Goal: Task Accomplishment & Management: Complete application form

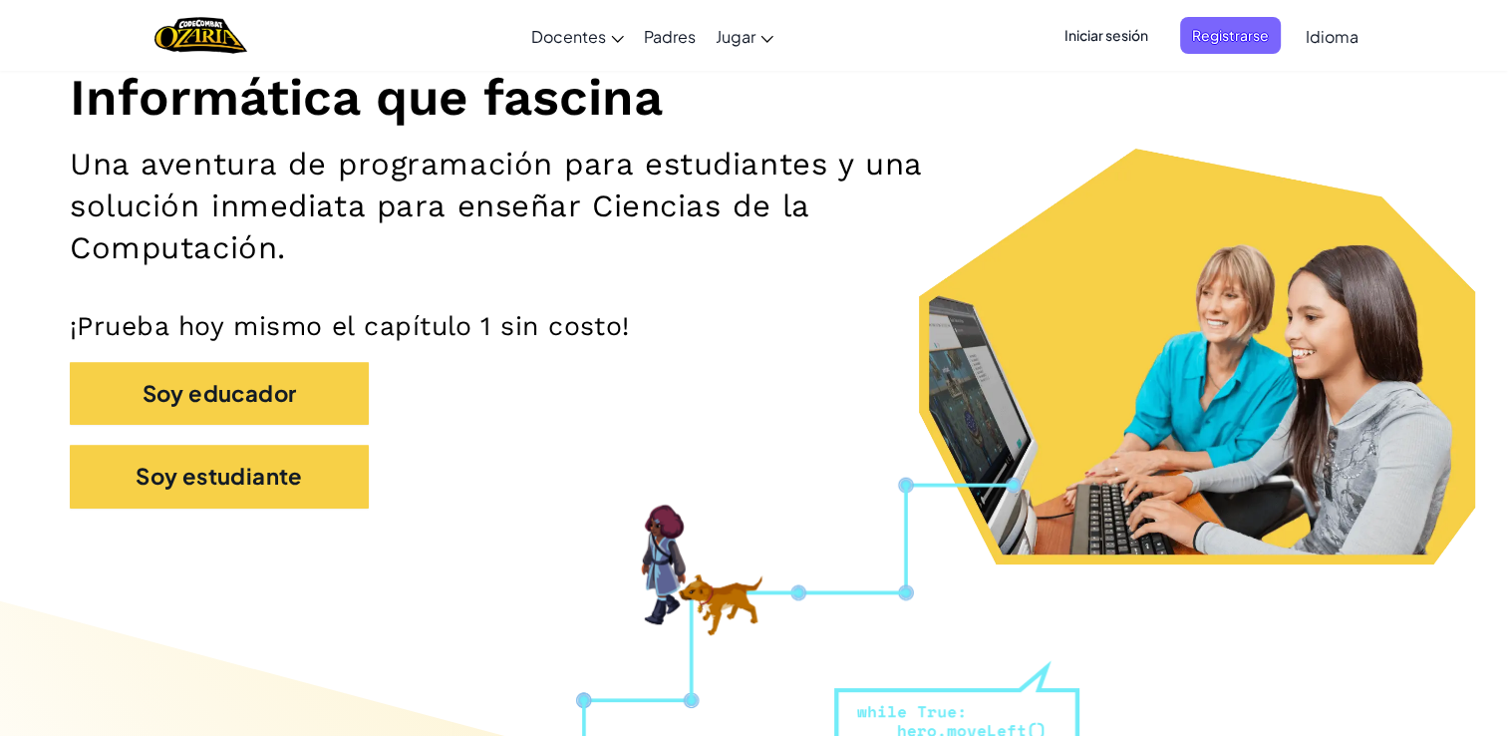
scroll to position [255, 0]
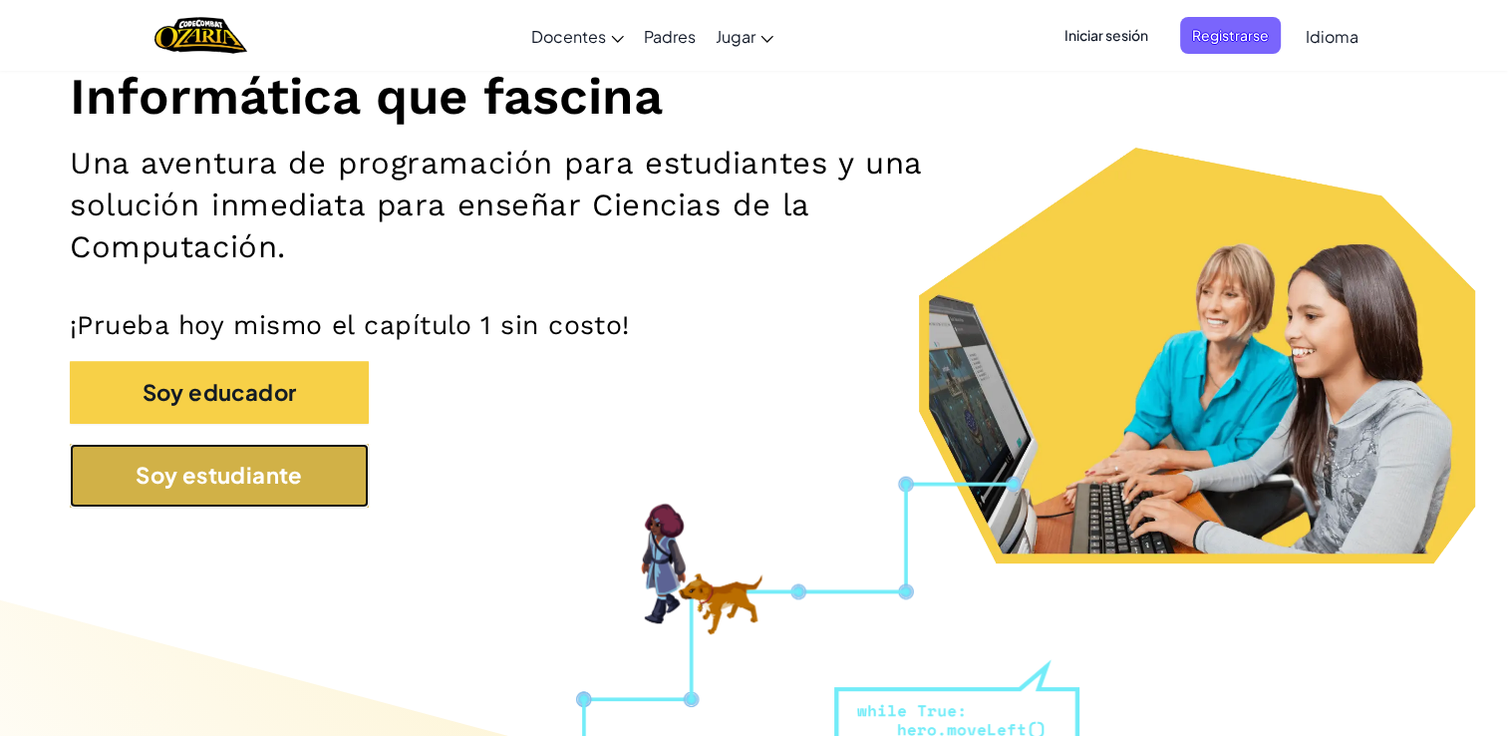
drag, startPoint x: 326, startPoint y: 468, endPoint x: 215, endPoint y: 502, distance: 115.7
click at [215, 502] on button "Soy estudiante" at bounding box center [219, 474] width 299 height 63
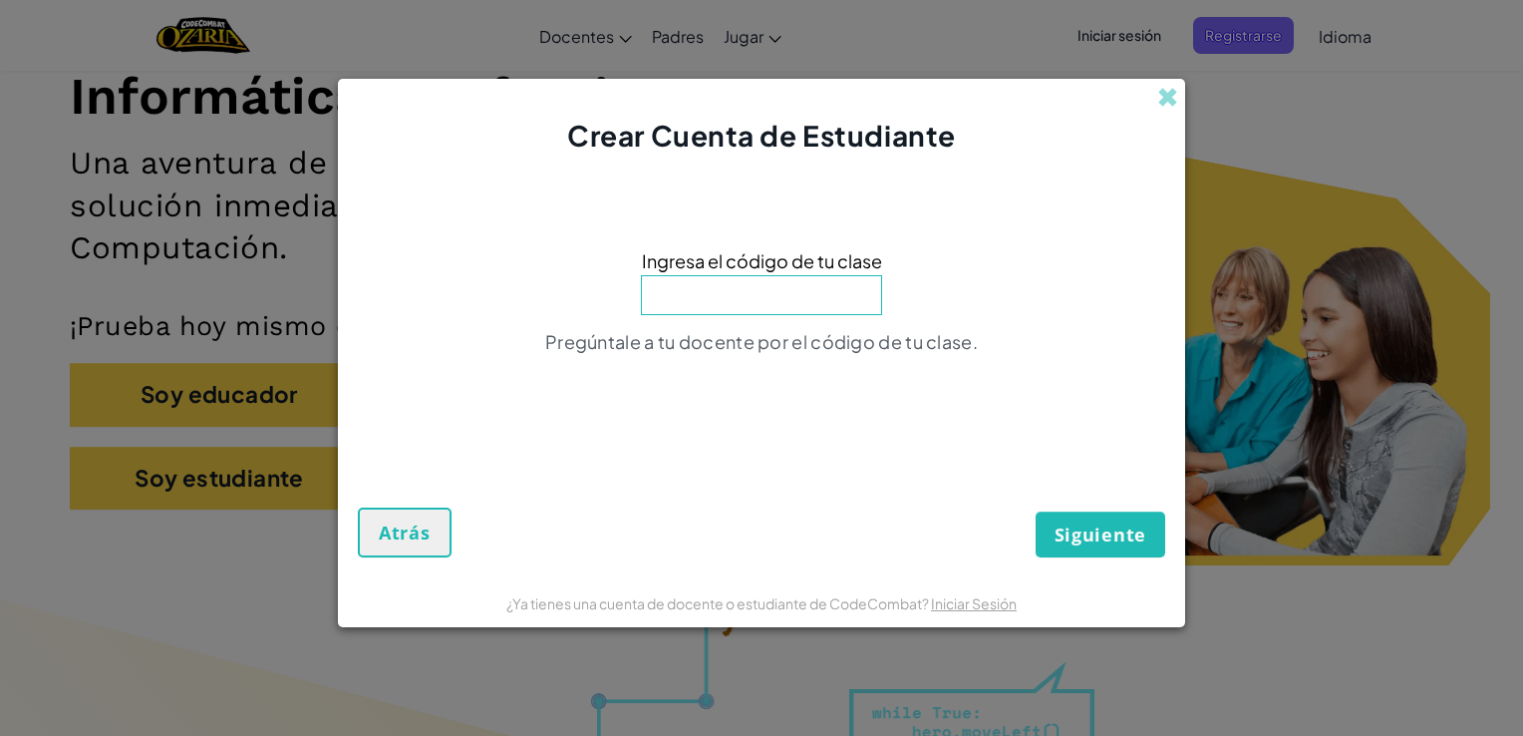
click at [785, 297] on input at bounding box center [761, 295] width 241 height 40
type input "ArmHandFace"
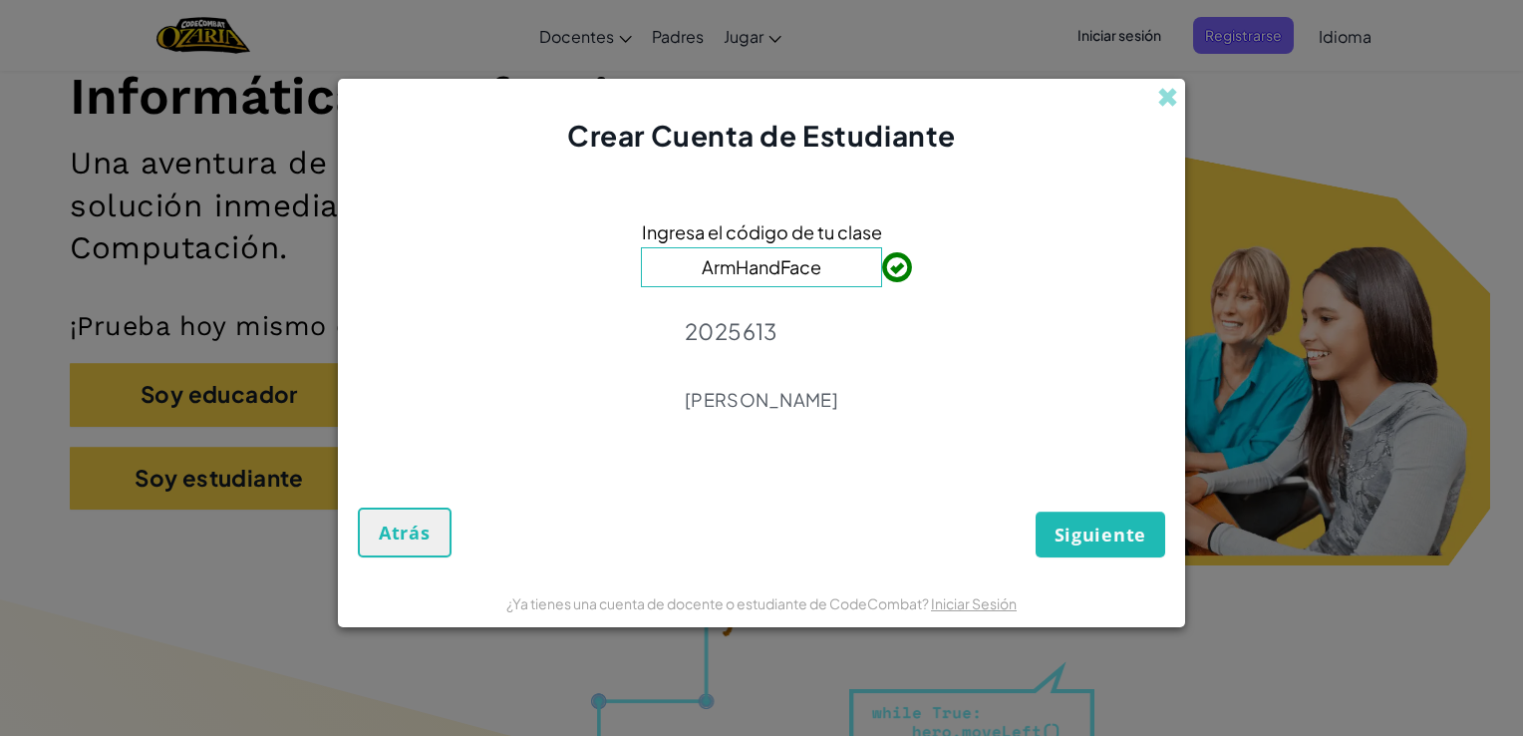
click at [1131, 552] on button "Siguiente" at bounding box center [1100, 534] width 130 height 46
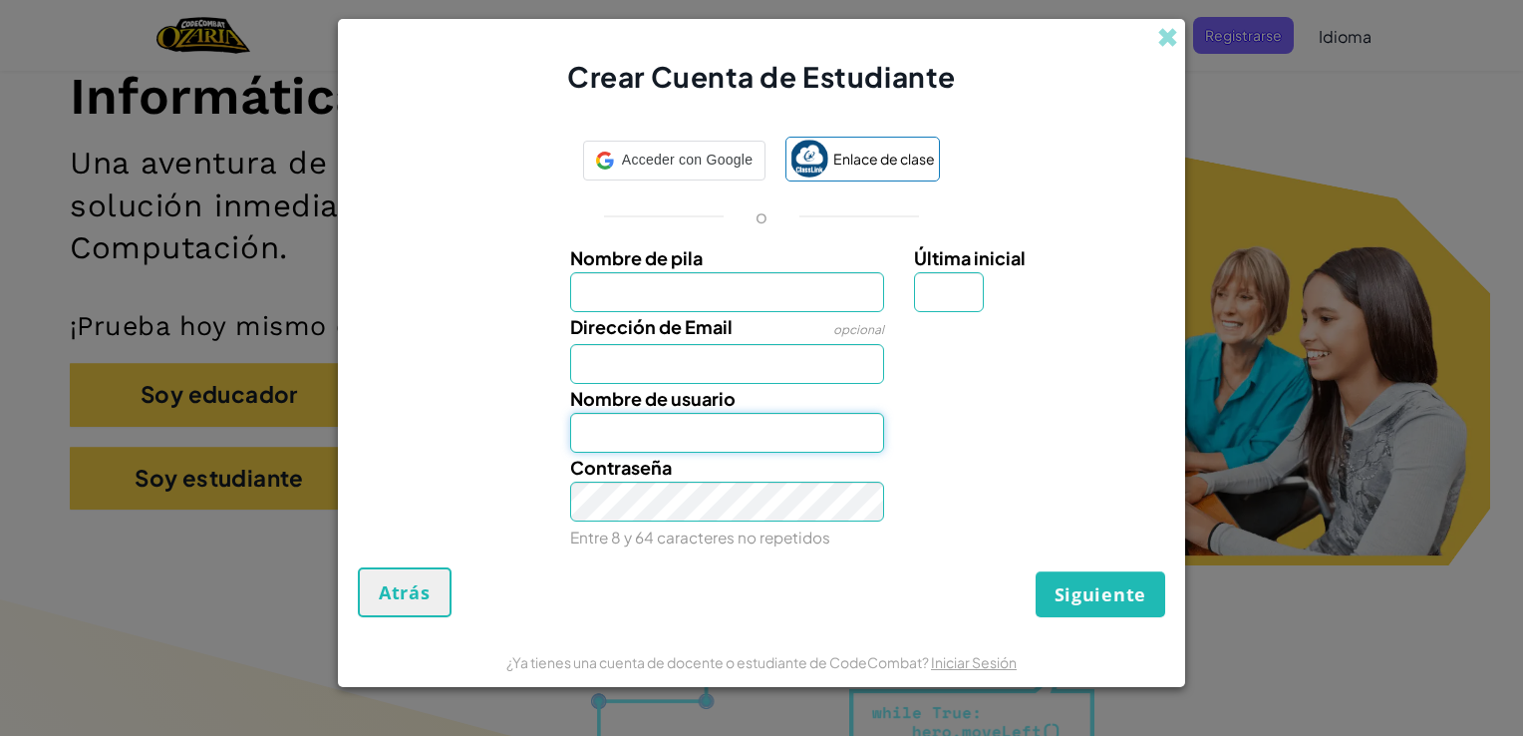
type input "[EMAIL_ADDRESS][DOMAIN_NAME]"
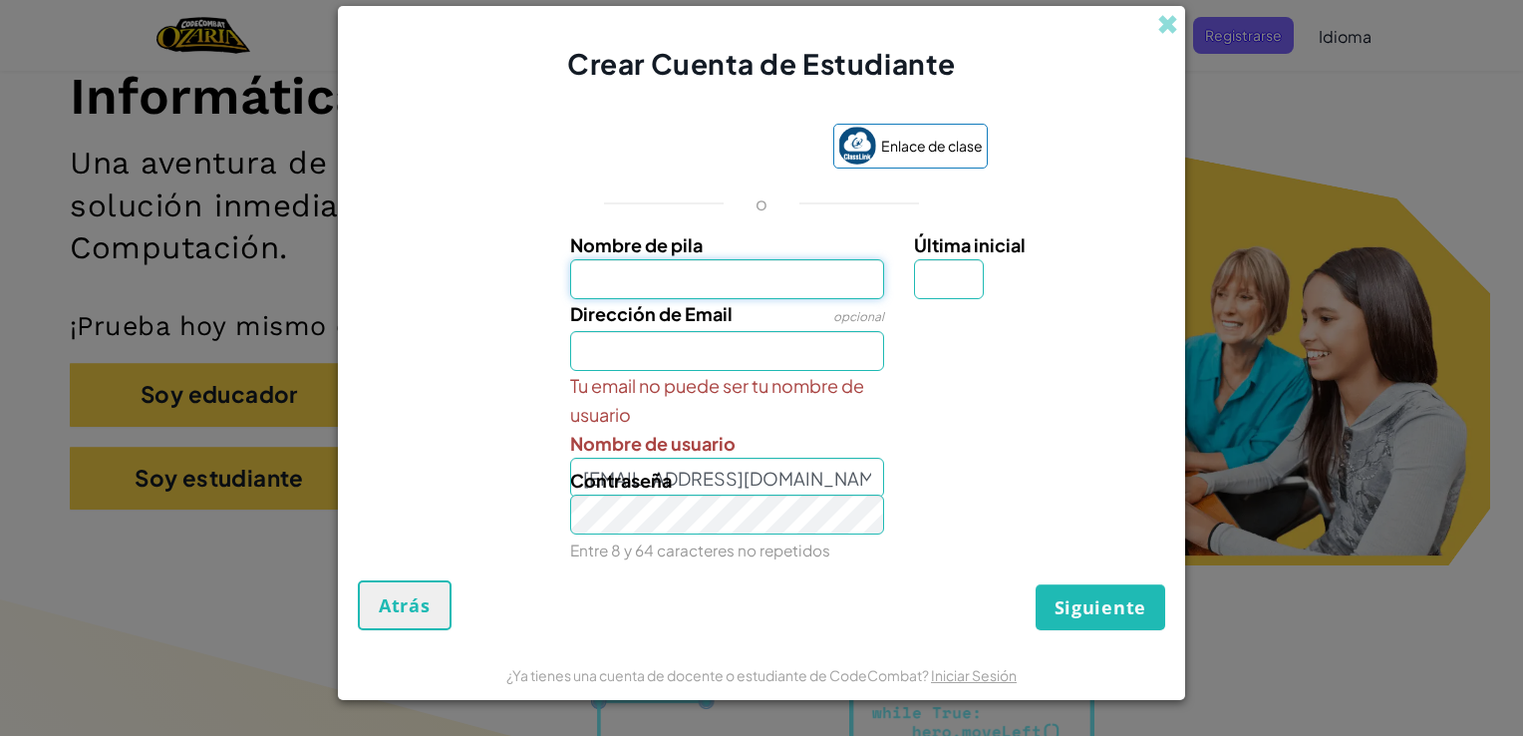
click at [720, 285] on input "Nombre de pila" at bounding box center [727, 279] width 315 height 40
type input "NathalyR"
type input "R"
type input "[EMAIL_ADDRESS][DOMAIN_NAME]"
type input "NathalyRR"
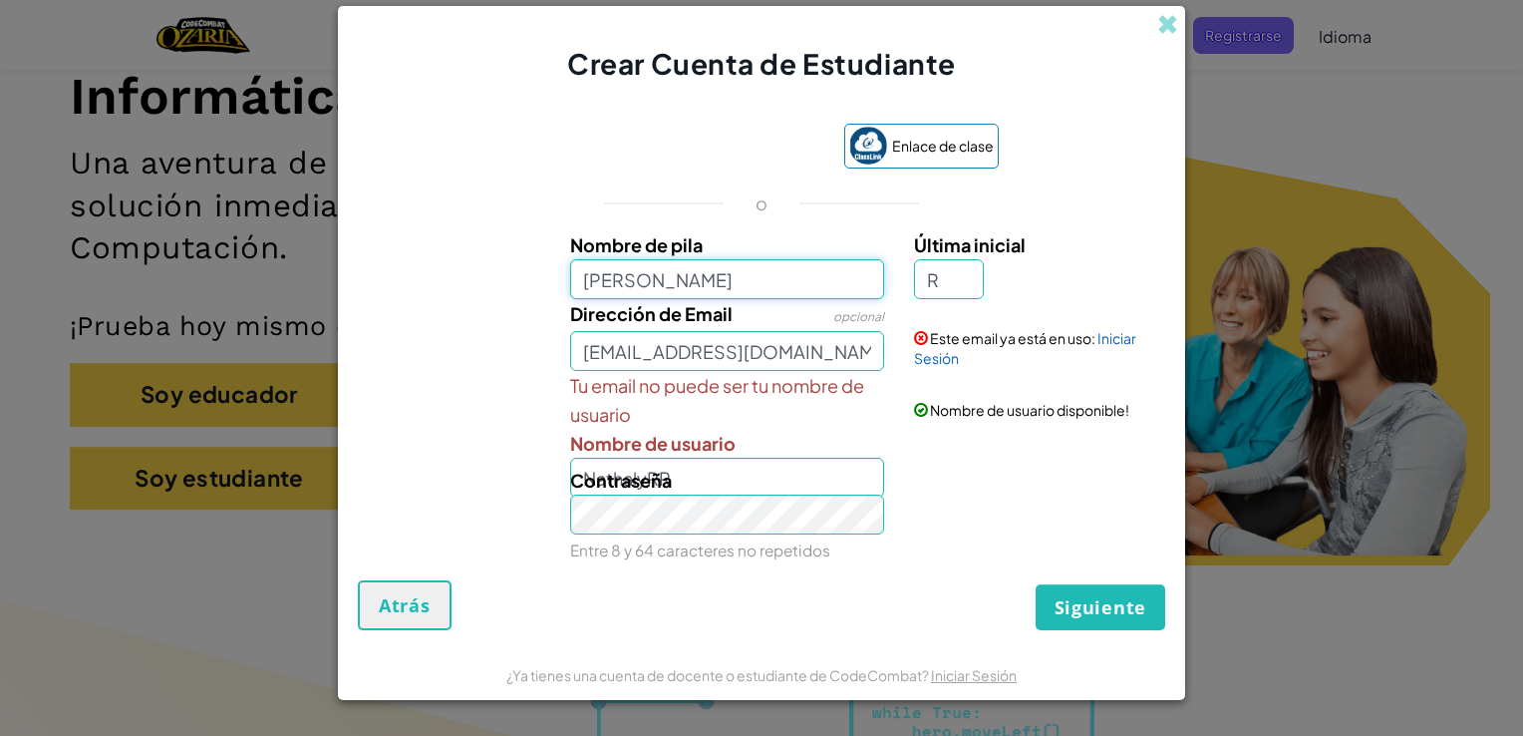
type input "[PERSON_NAME]"
type input "NathalyR"
click at [993, 468] on div "Contraseña Entre 8 y 64 caracteres no repetidos" at bounding box center [761, 514] width 827 height 99
click at [710, 480] on div "Contraseña Entre 8 y 64 caracteres no repetidos" at bounding box center [727, 514] width 345 height 99
click at [1128, 624] on button "Siguiente" at bounding box center [1100, 607] width 130 height 46
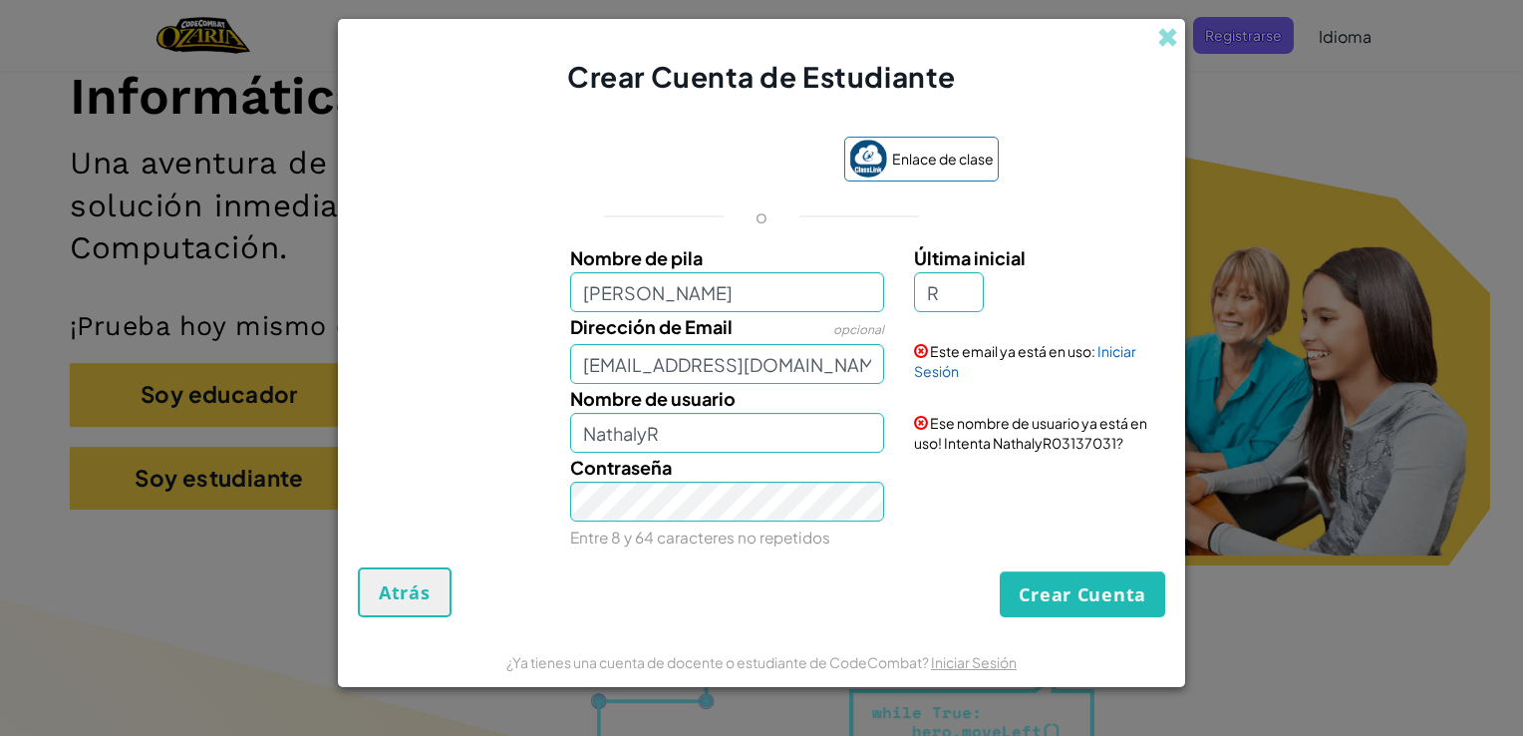
click at [1349, 293] on div "Crear Cuenta de Estudiante Enlace de clase o Nombre de pila [PERSON_NAME] Últim…" at bounding box center [761, 368] width 1523 height 736
click at [1164, 34] on span at bounding box center [1167, 37] width 21 height 21
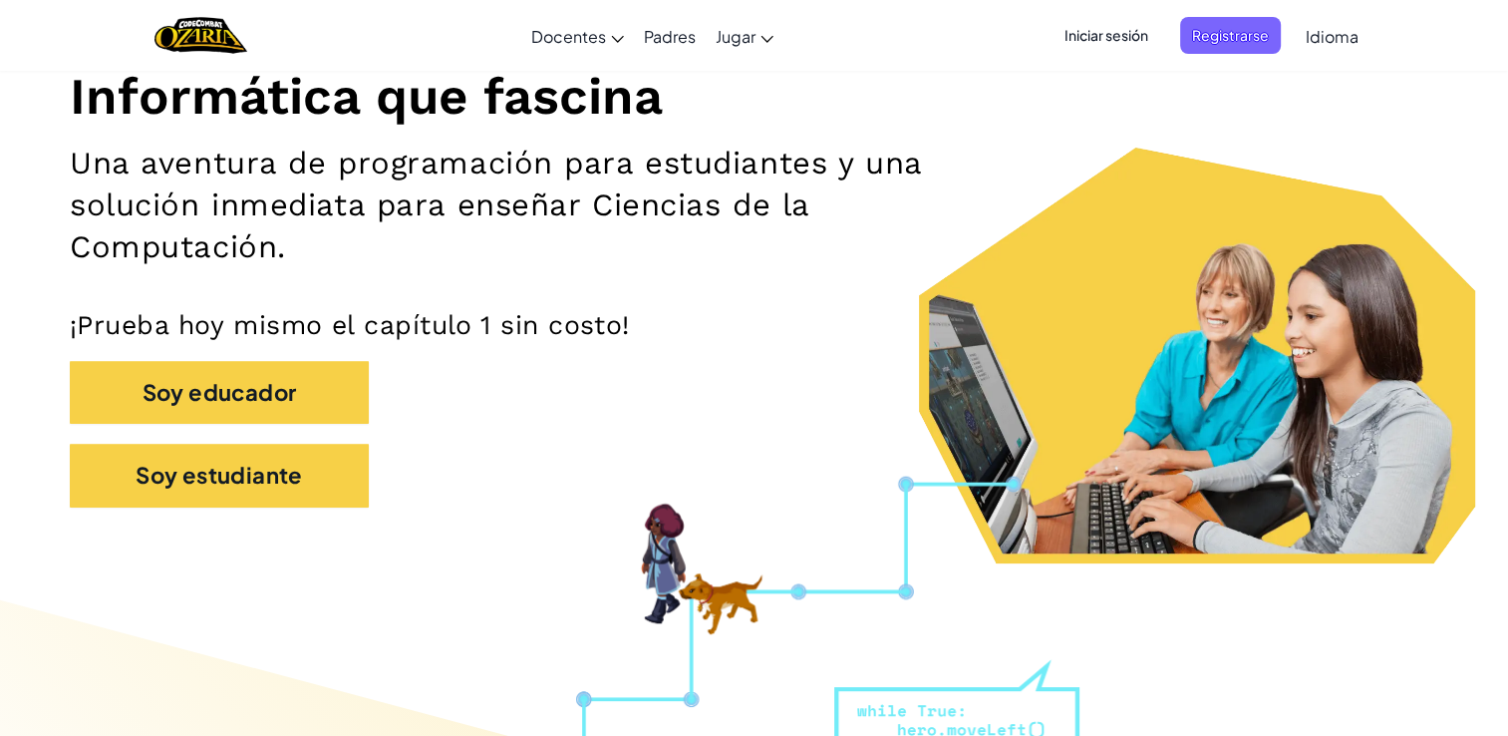
click at [1109, 31] on span "Iniciar sesión" at bounding box center [1106, 35] width 108 height 37
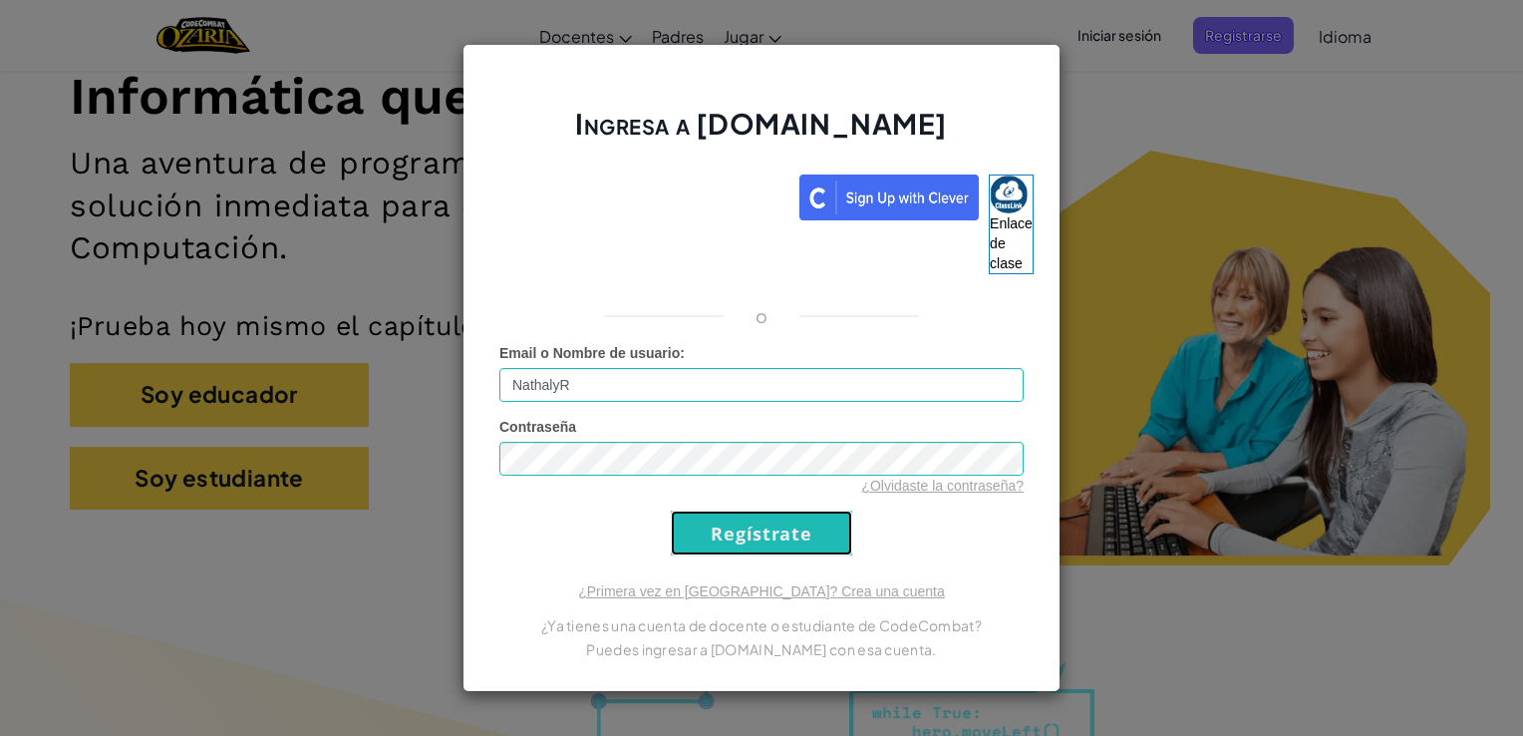
click at [784, 538] on input "Regístrate" at bounding box center [761, 532] width 181 height 45
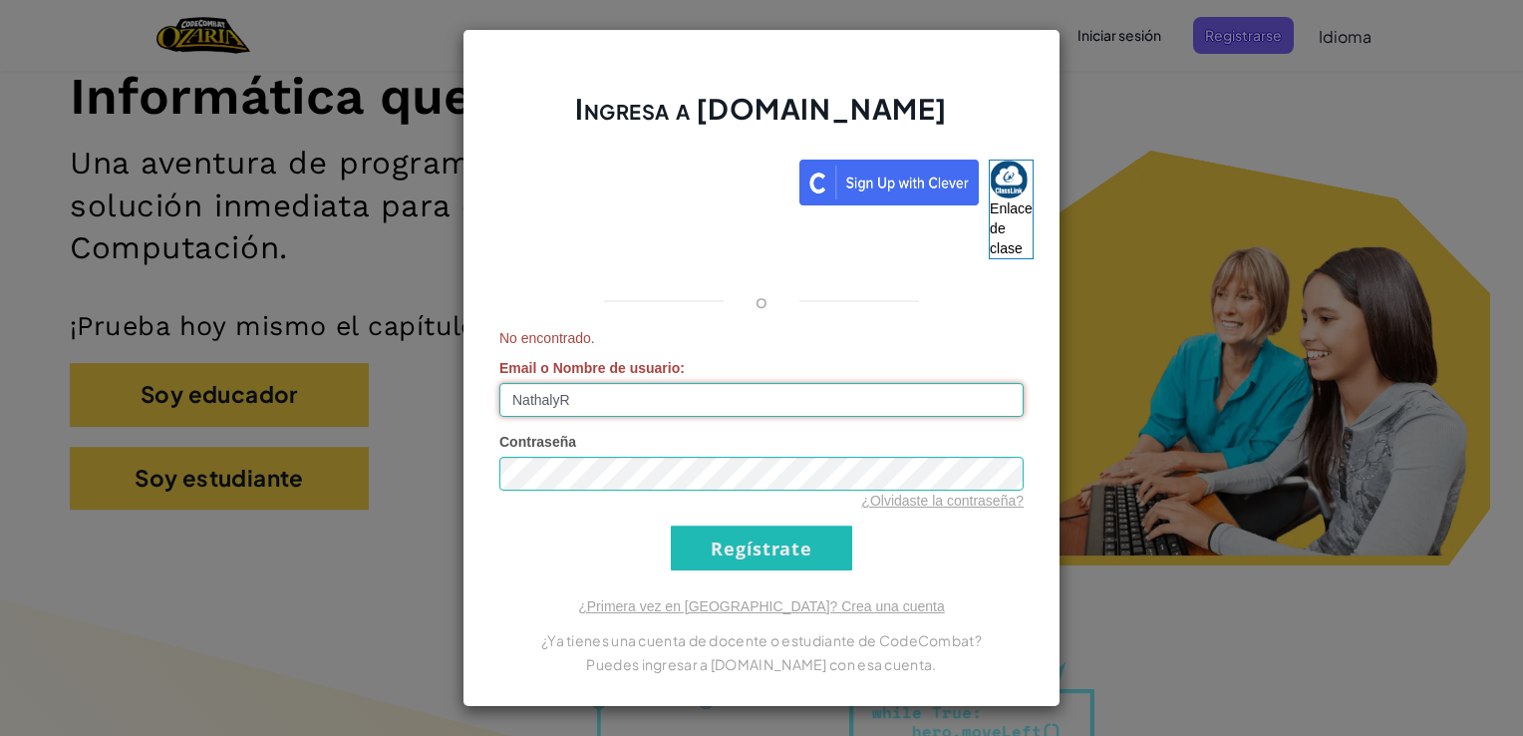
click at [707, 404] on input "NathalyR" at bounding box center [761, 400] width 524 height 34
type input "[PERSON_NAME]"
click at [895, 560] on form "No encontrado. Email o Nombre de usuario : [PERSON_NAME] Contraseña ¿Olvidaste …" at bounding box center [761, 449] width 524 height 242
click at [809, 554] on input "Regístrate" at bounding box center [761, 547] width 181 height 45
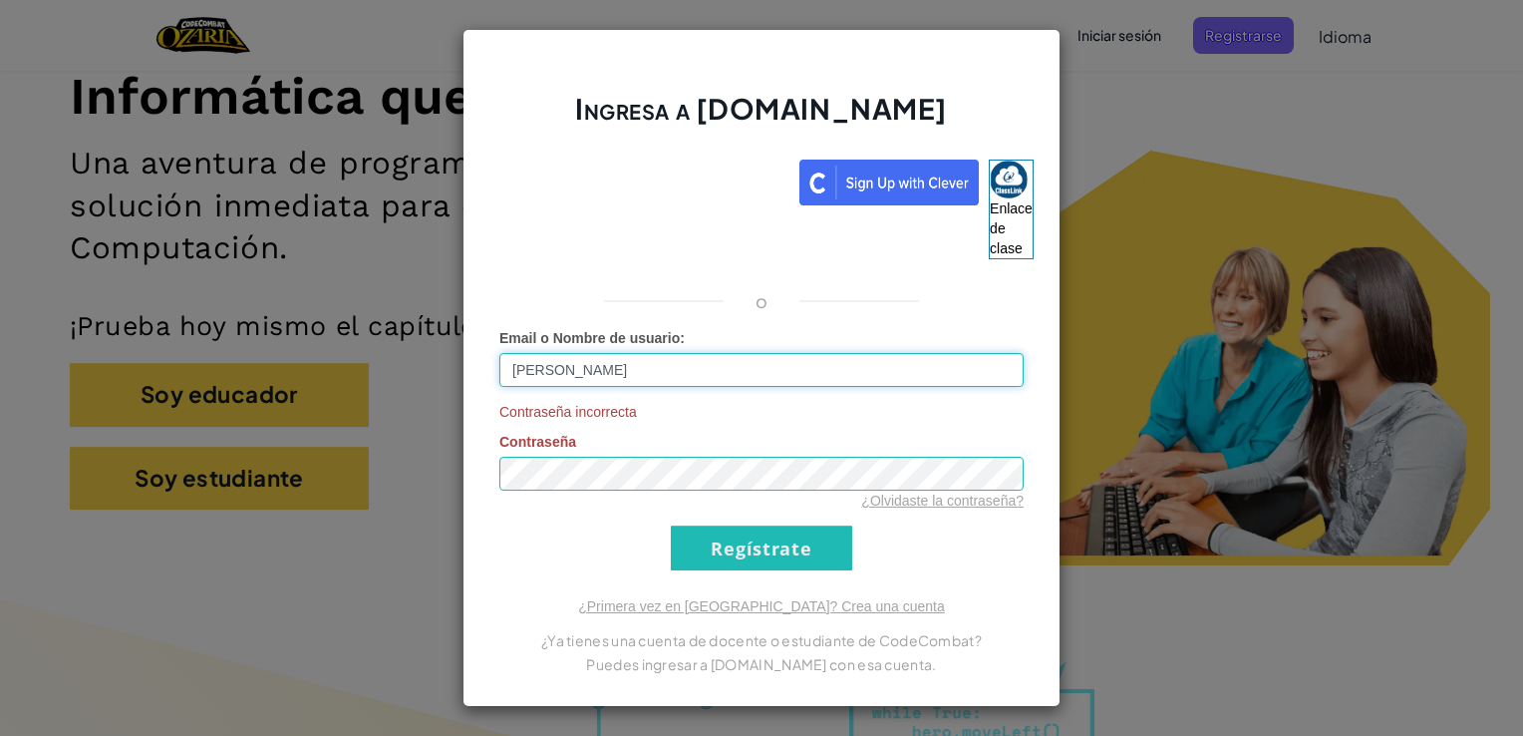
click at [606, 359] on input "[PERSON_NAME]" at bounding box center [761, 370] width 524 height 34
click at [865, 526] on form "Email o Nombre de usuario : [PERSON_NAME] Contraseña incorrecta Contraseña ¿Olv…" at bounding box center [761, 449] width 524 height 242
click at [735, 549] on input "Regístrate" at bounding box center [761, 547] width 181 height 45
click at [1053, 60] on div "Ingresa a [DOMAIN_NAME] Enlace de clase o Email o Nombre de usuario : [PERSON_N…" at bounding box center [761, 368] width 1523 height 736
